Goal: Task Accomplishment & Management: Complete application form

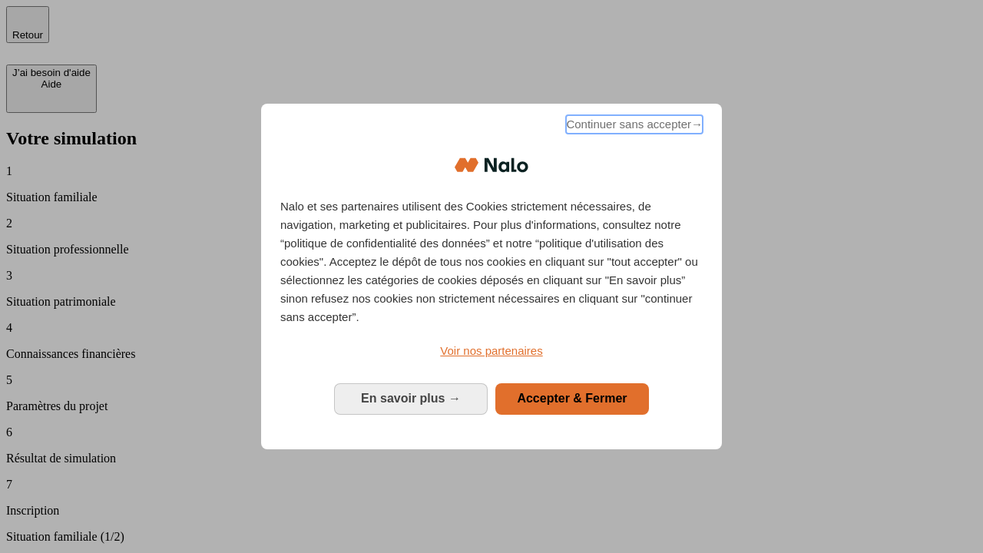
click at [633, 127] on span "Continuer sans accepter →" at bounding box center [634, 124] width 137 height 18
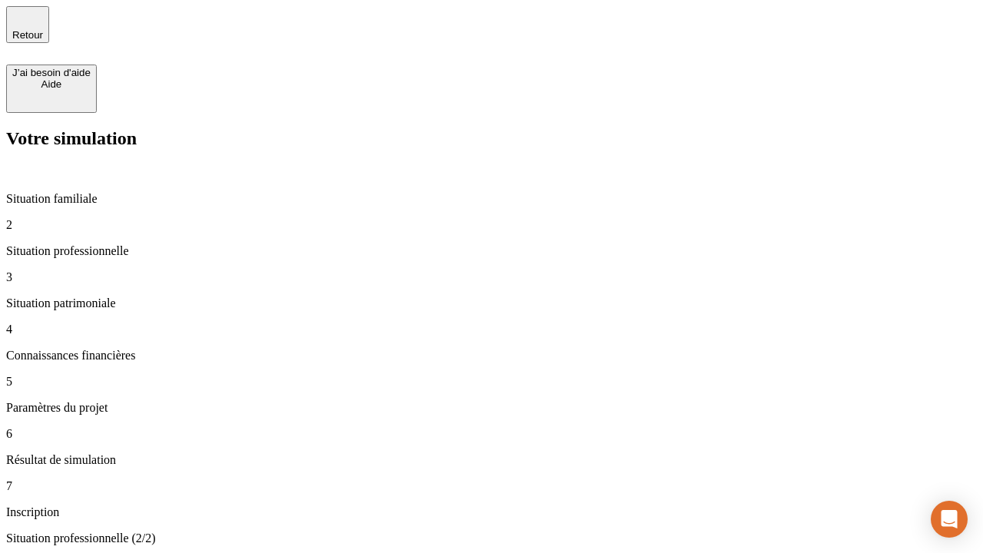
type input "30 000"
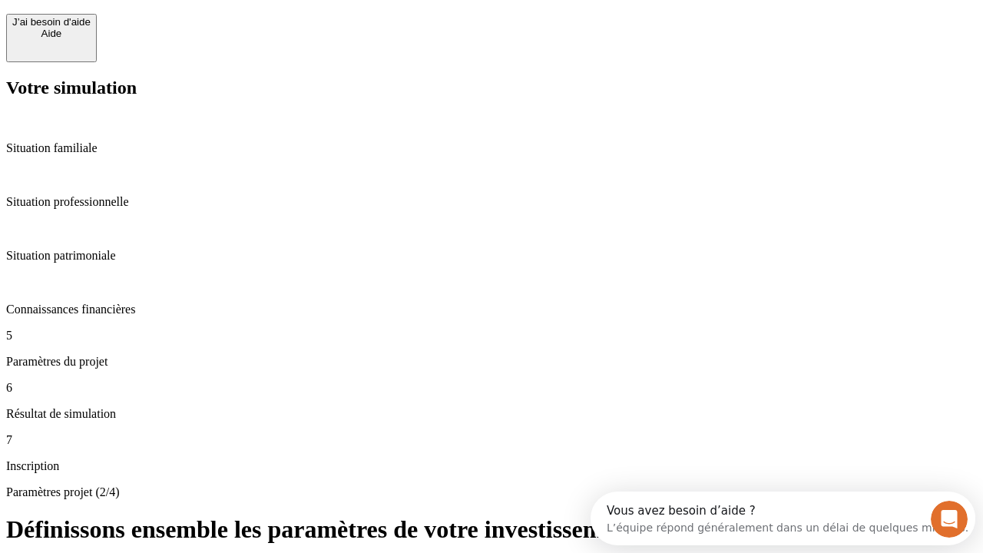
scroll to position [29, 0]
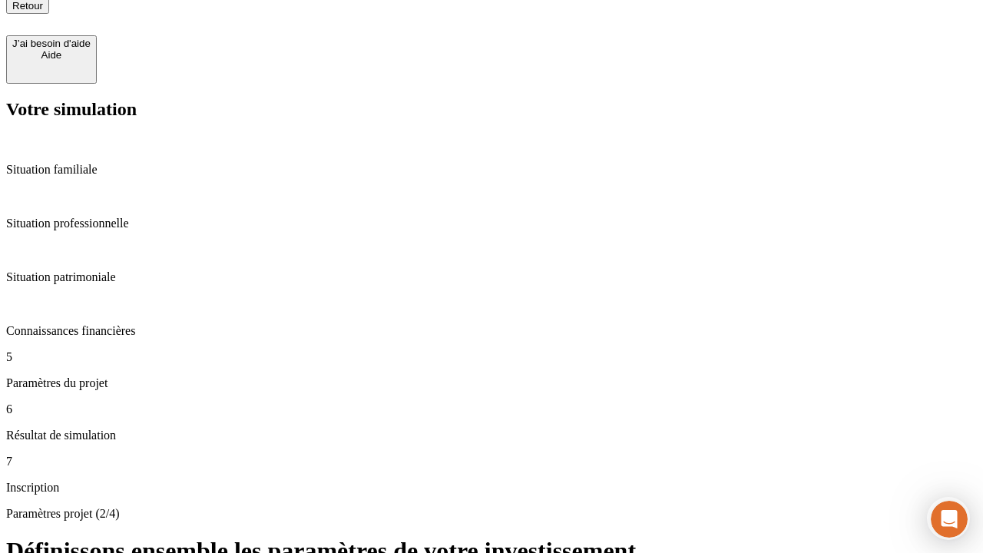
type input "25"
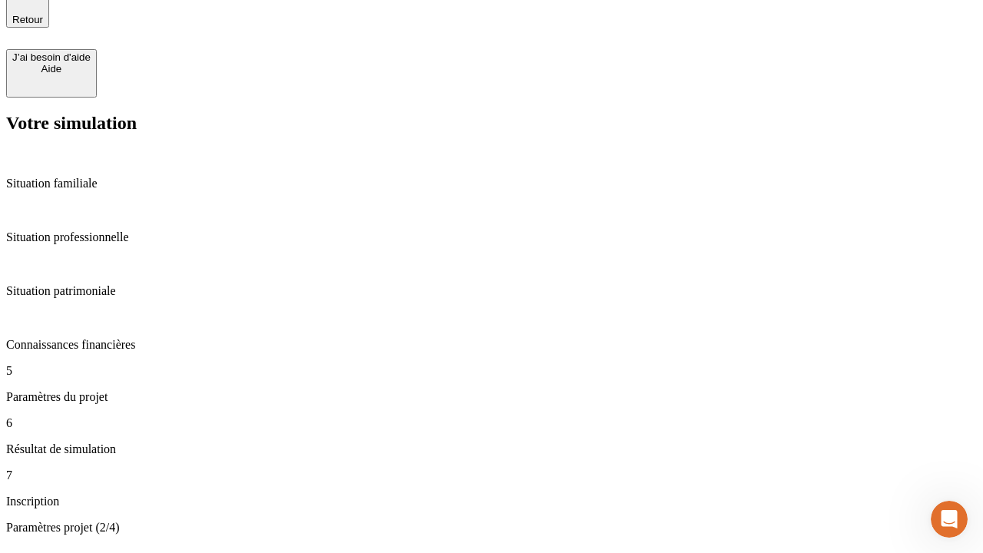
type input "1 000"
type input "640"
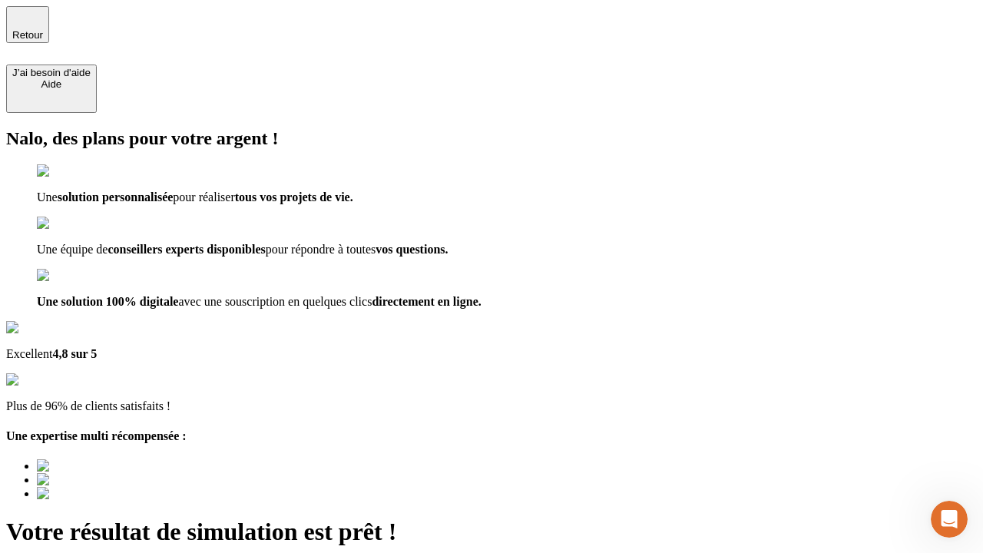
type input "[EMAIL_ADDRESS][PERSON_NAME][DOMAIN_NAME]"
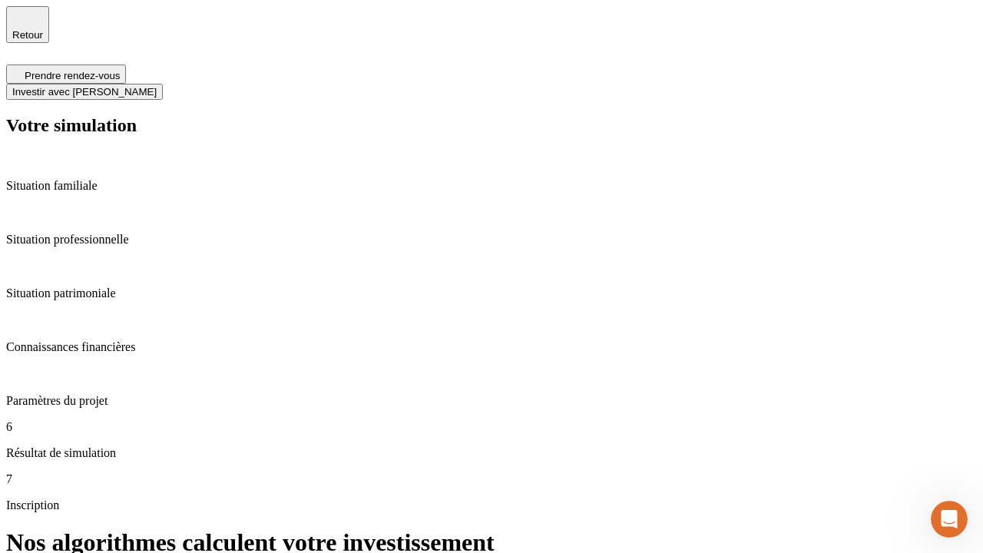
scroll to position [6, 0]
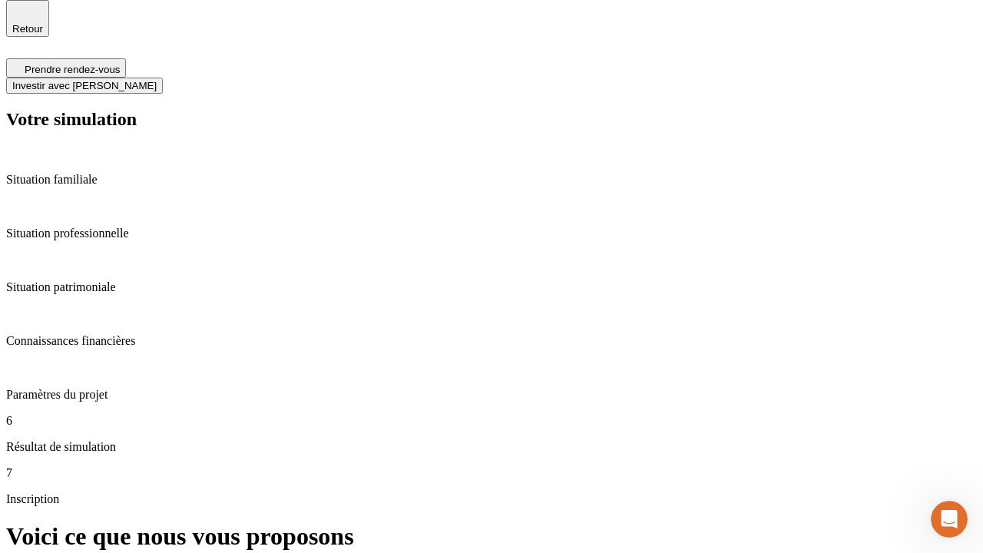
click at [157, 80] on span "Investir avec [PERSON_NAME]" at bounding box center [84, 86] width 144 height 12
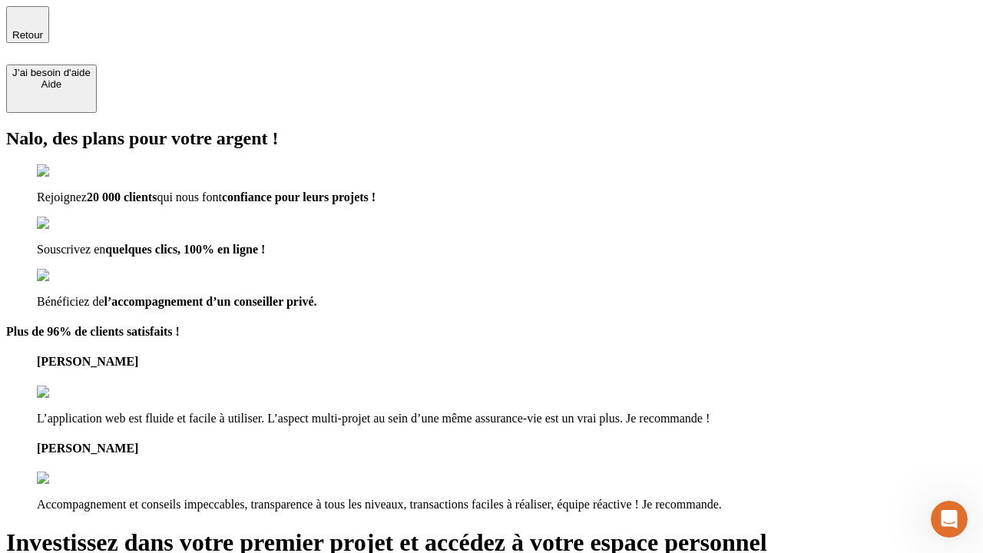
type input "[PERSON_NAME][EMAIL_ADDRESS][DOMAIN_NAME]"
